Goal: Task Accomplishment & Management: Use online tool/utility

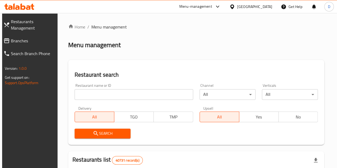
drag, startPoint x: 0, startPoint y: 0, endPoint x: 96, endPoint y: 99, distance: 137.5
click at [96, 99] on input "search" at bounding box center [133, 94] width 118 height 11
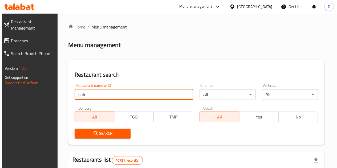
type input "bubbly waffly"
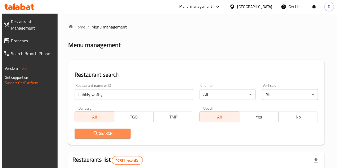
click at [110, 133] on span "Search" at bounding box center [102, 133] width 47 height 7
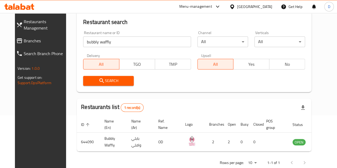
scroll to position [65, 0]
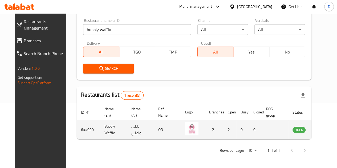
click at [320, 129] on icon "enhanced table" at bounding box center [323, 130] width 6 height 5
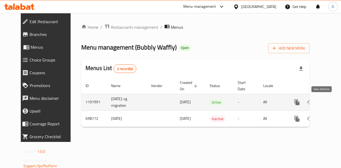
click at [332, 104] on icon "enhanced table" at bounding box center [335, 102] width 6 height 6
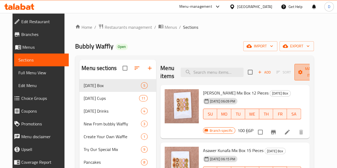
click at [307, 71] on span "Manage items" at bounding box center [311, 71] width 27 height 13
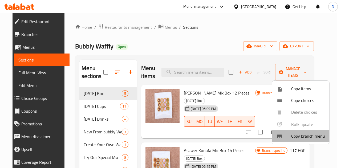
click at [292, 135] on span "Copy branch menu" at bounding box center [308, 136] width 34 height 6
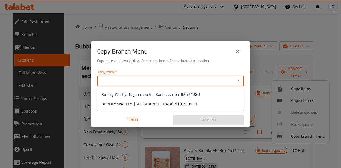
click at [228, 83] on input "Copy from   *" at bounding box center [165, 80] width 135 height 7
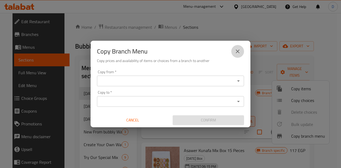
click at [239, 51] on icon "close" at bounding box center [237, 51] width 6 height 6
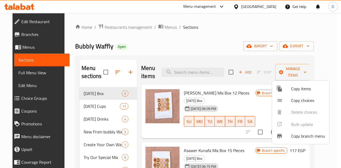
click at [190, 29] on div at bounding box center [170, 84] width 341 height 168
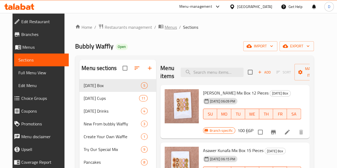
click at [164, 26] on span "Menus" at bounding box center [170, 27] width 12 height 6
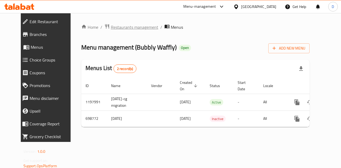
click at [135, 25] on span "Restaurants management" at bounding box center [134, 27] width 47 height 6
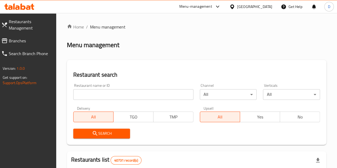
click at [111, 92] on input "search" at bounding box center [133, 94] width 120 height 11
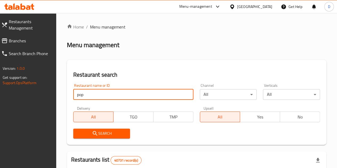
type input "popizza"
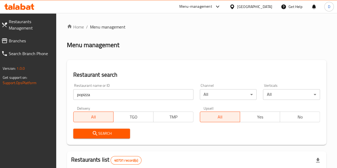
scroll to position [29, 0]
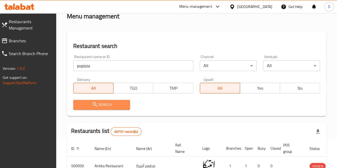
click at [102, 108] on button "Search" at bounding box center [101, 105] width 57 height 10
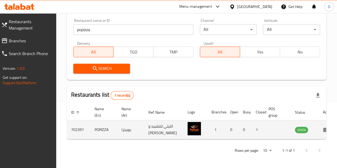
scroll to position [0, 0]
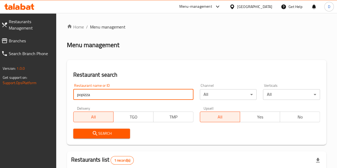
click at [91, 95] on input "popizza" at bounding box center [133, 94] width 120 height 11
click at [118, 97] on input "popizza" at bounding box center [133, 94] width 120 height 11
click at [121, 96] on input "popizza" at bounding box center [133, 94] width 120 height 11
click at [126, 93] on input "popizza" at bounding box center [133, 94] width 120 height 11
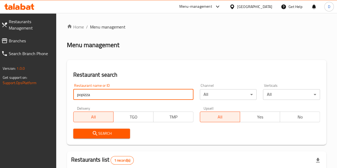
click at [121, 94] on input "popizza" at bounding box center [133, 94] width 120 height 11
click at [123, 95] on input "popizza" at bounding box center [133, 94] width 120 height 11
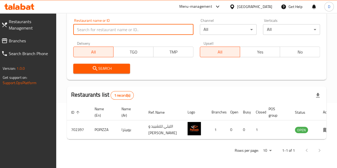
scroll to position [75, 0]
type input "spicy crepe"
click at [113, 65] on span "Search" at bounding box center [101, 68] width 48 height 7
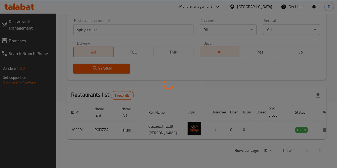
scroll to position [55, 0]
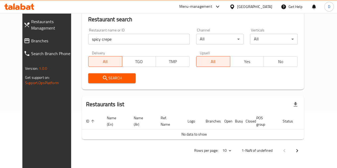
click at [114, 72] on div "Search" at bounding box center [112, 78] width 54 height 16
click at [114, 77] on span "Search" at bounding box center [111, 78] width 39 height 7
click at [118, 77] on span "Search" at bounding box center [111, 78] width 39 height 7
click at [109, 76] on span "Search" at bounding box center [111, 78] width 39 height 7
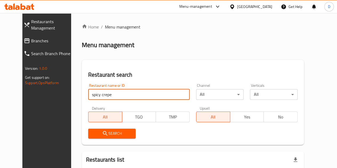
click at [100, 90] on input "spicy crepe" at bounding box center [138, 94] width 101 height 11
type input "spicy crepe"
click at [102, 136] on span "Search" at bounding box center [111, 133] width 39 height 7
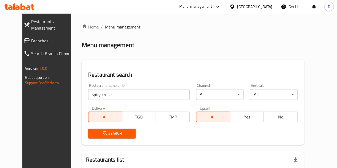
scroll to position [55, 0]
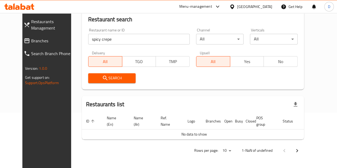
click at [129, 84] on div "Search" at bounding box center [112, 78] width 54 height 16
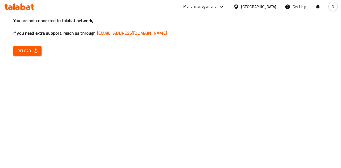
click at [20, 49] on span "Reload" at bounding box center [28, 51] width 20 height 7
click at [36, 52] on icon "button" at bounding box center [35, 50] width 5 height 5
click at [28, 54] on span "Reload" at bounding box center [28, 51] width 20 height 7
click at [31, 51] on span "Reload" at bounding box center [28, 51] width 20 height 7
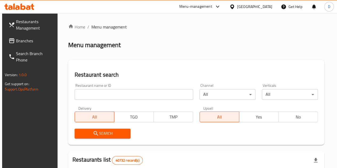
click at [104, 90] on input "search" at bounding box center [133, 94] width 118 height 11
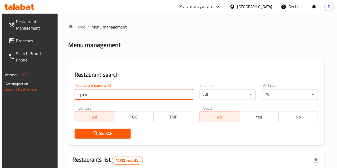
type input "spicy crepe"
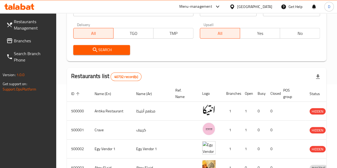
scroll to position [99, 0]
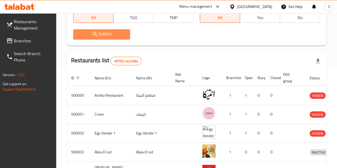
click at [103, 33] on span "Search" at bounding box center [101, 34] width 48 height 7
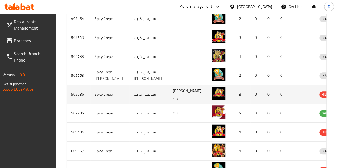
scroll to position [184, 0]
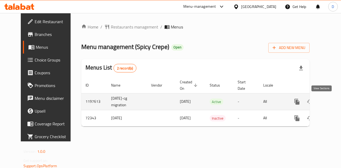
click at [333, 102] on icon "enhanced table" at bounding box center [335, 101] width 5 height 5
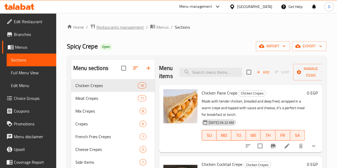
click at [119, 27] on span "Restaurants management" at bounding box center [119, 27] width 47 height 6
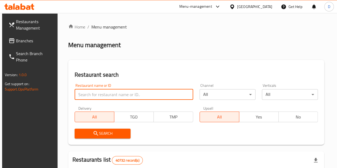
click at [107, 95] on input "search" at bounding box center [133, 94] width 118 height 11
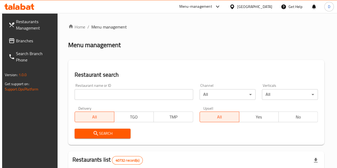
click at [225, 2] on div "Menu-management" at bounding box center [200, 6] width 50 height 13
drag, startPoint x: 240, startPoint y: 2, endPoint x: 242, endPoint y: 6, distance: 4.1
click at [225, 6] on div "Menu-management" at bounding box center [200, 6] width 50 height 13
click at [221, 6] on icon at bounding box center [217, 6] width 6 height 6
click at [211, 63] on div "Restaurant-Management" at bounding box center [192, 58] width 50 height 12
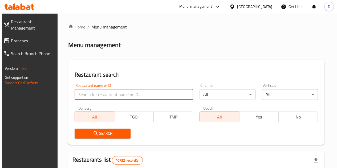
click at [105, 91] on input "search" at bounding box center [133, 94] width 118 height 11
type input "41 Ice Cream"
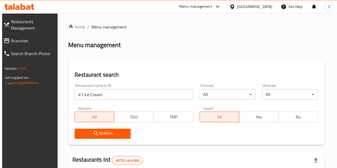
click at [117, 133] on span "Search" at bounding box center [102, 133] width 47 height 7
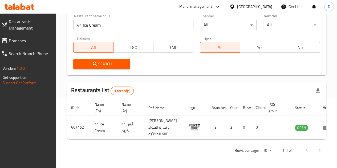
scroll to position [84, 0]
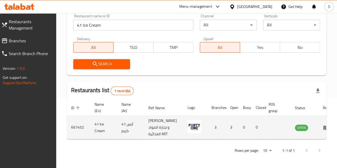
click at [322, 124] on icon "enhanced table" at bounding box center [325, 127] width 6 height 6
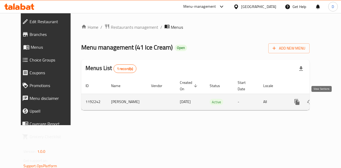
click at [333, 104] on icon "enhanced table" at bounding box center [335, 102] width 5 height 5
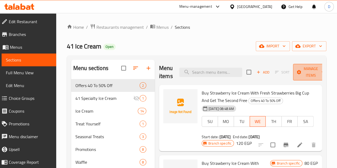
click at [304, 72] on span "Manage items" at bounding box center [310, 71] width 27 height 13
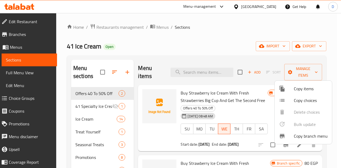
click at [295, 133] on span "Copy branch menu" at bounding box center [310, 136] width 34 height 6
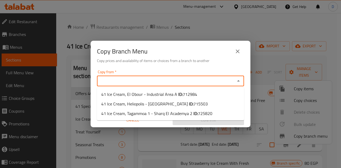
click at [158, 77] on input "Copy from   *" at bounding box center [165, 80] width 135 height 7
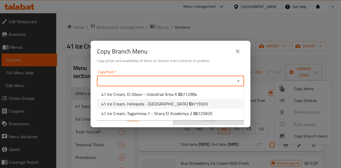
click at [193, 107] on span "715503" at bounding box center [200, 104] width 14 height 8
type input "41 Ice Cream, Heliopolis - [GEOGRAPHIC_DATA]"
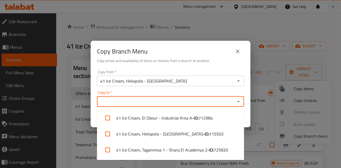
click at [176, 102] on input "Copy to   *" at bounding box center [165, 101] width 135 height 7
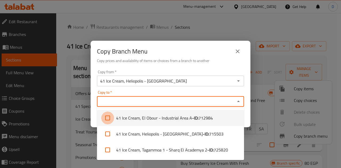
click at [107, 119] on input "checkbox" at bounding box center [107, 117] width 13 height 13
checkbox input "true"
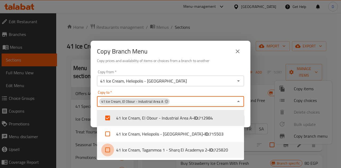
click at [104, 151] on input "checkbox" at bounding box center [107, 149] width 13 height 13
checkbox input "true"
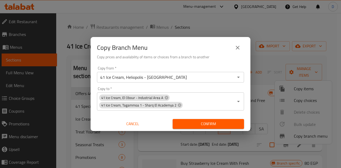
click at [246, 119] on div "Copy from   * 41 Ice Cream, Heliopolis - Korba Copy from * Copy to   * 41 Ice C…" at bounding box center [170, 97] width 160 height 67
click at [217, 128] on button "Confirm" at bounding box center [207, 124] width 71 height 10
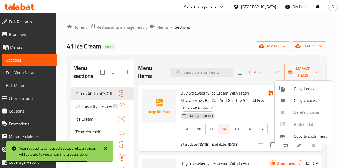
click at [93, 106] on div at bounding box center [170, 84] width 341 height 168
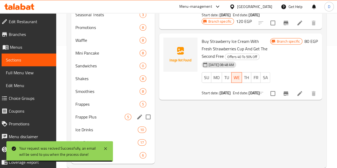
scroll to position [122, 0]
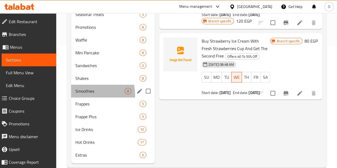
click at [88, 97] on div "Smoothies 8" at bounding box center [113, 91] width 84 height 13
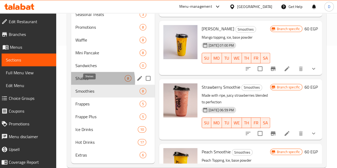
click at [90, 81] on span "Shakes" at bounding box center [99, 78] width 49 height 6
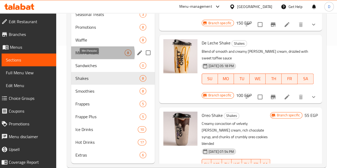
click at [102, 56] on span "Mini Pancake" at bounding box center [99, 52] width 49 height 6
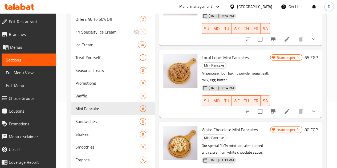
scroll to position [65, 0]
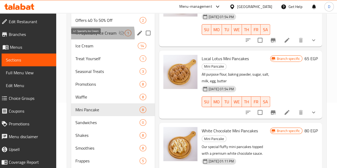
click at [90, 36] on span "41 Specialty Ice Cream" at bounding box center [96, 33] width 43 height 6
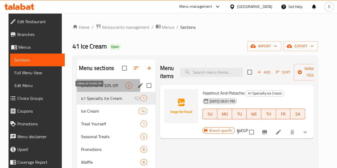
click at [91, 89] on span "Offers 40 To 50% Off" at bounding box center [103, 85] width 44 height 6
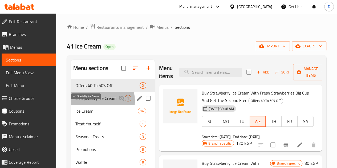
click at [85, 101] on span "41 Specialty Ice Cream" at bounding box center [96, 98] width 43 height 6
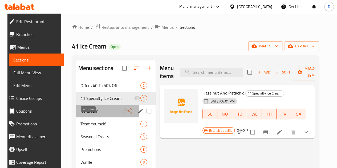
click at [80, 114] on span "Ice Cream" at bounding box center [101, 111] width 43 height 6
